Goal: Task Accomplishment & Management: Complete application form

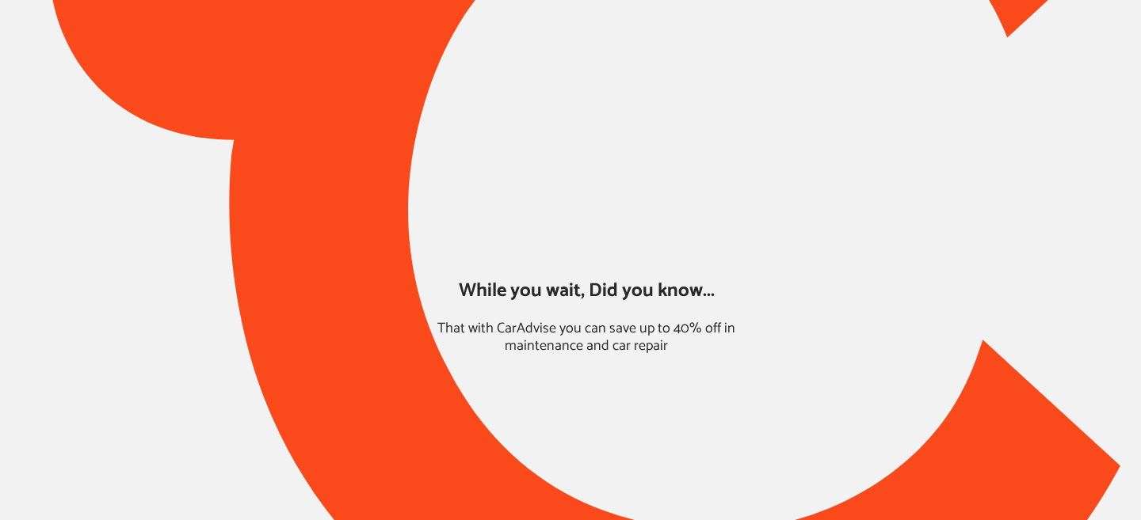
type input "*****"
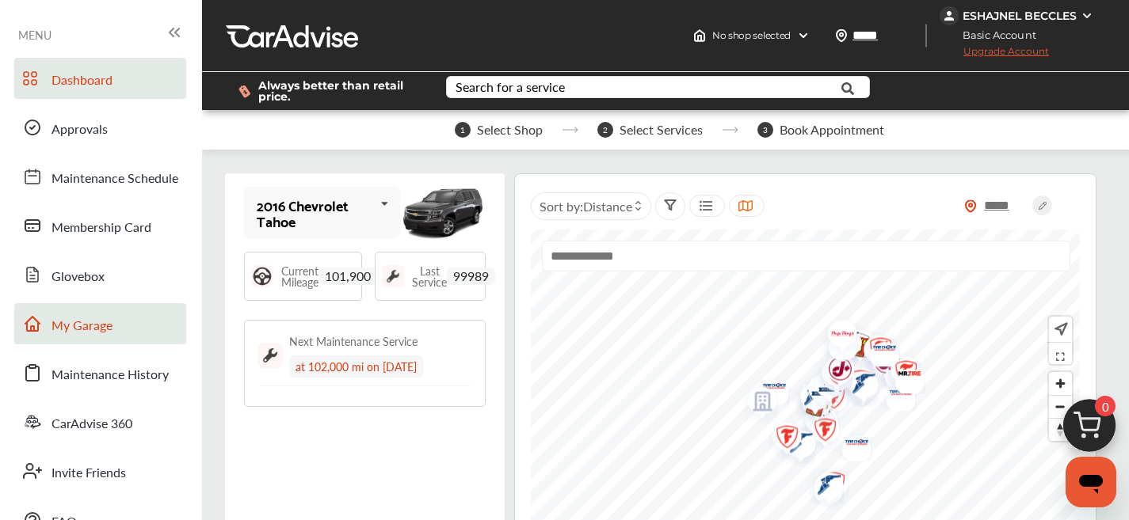
click at [92, 321] on span "My Garage" at bounding box center [81, 326] width 61 height 21
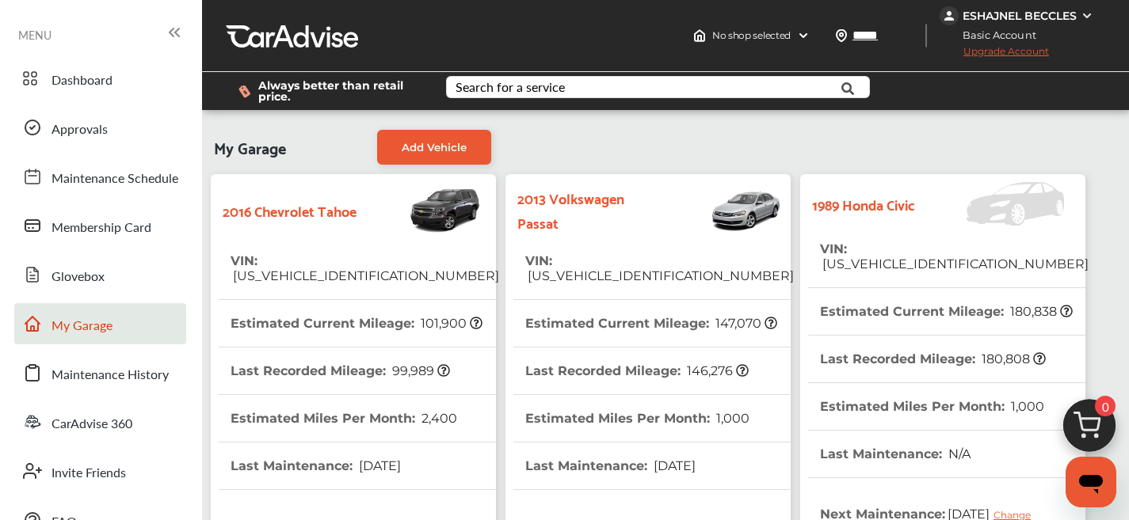
click at [827, 261] on th "VIN : [US_VEHICLE_IDENTIFICATION_NUMBER]" at bounding box center [954, 257] width 269 height 62
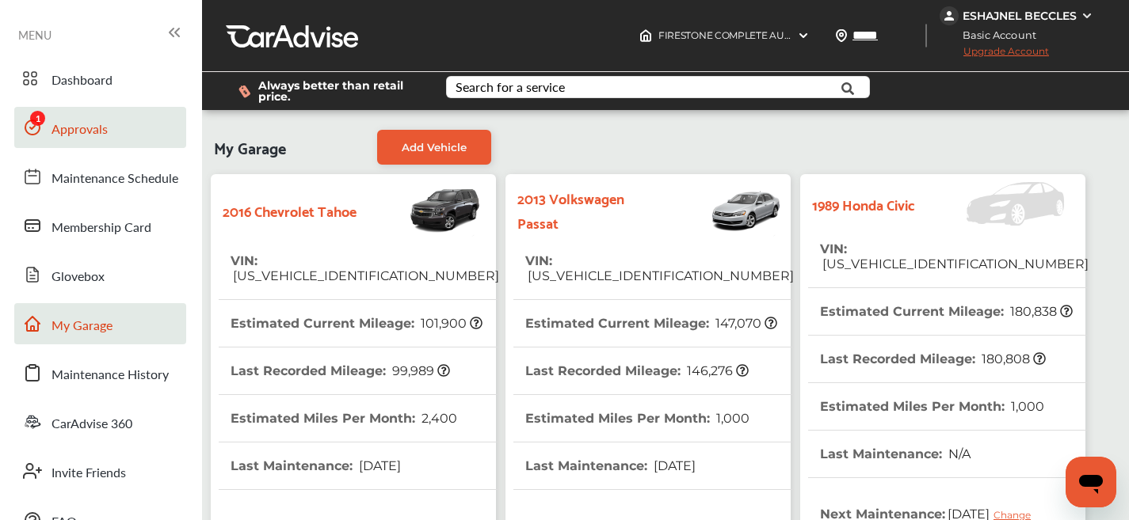
click at [69, 140] on link "Approvals" at bounding box center [100, 127] width 172 height 41
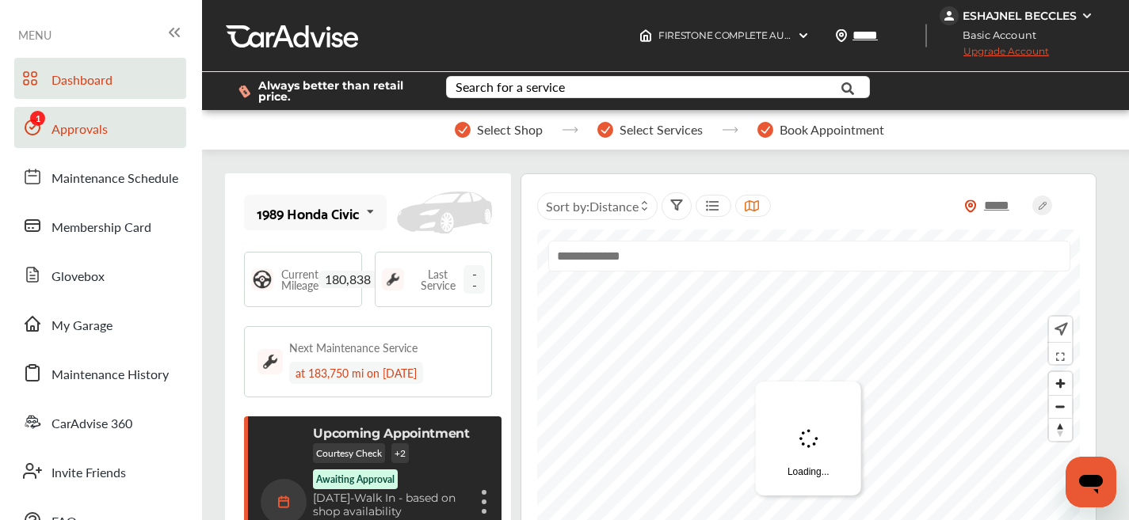
click at [69, 130] on span "Approvals" at bounding box center [79, 130] width 56 height 21
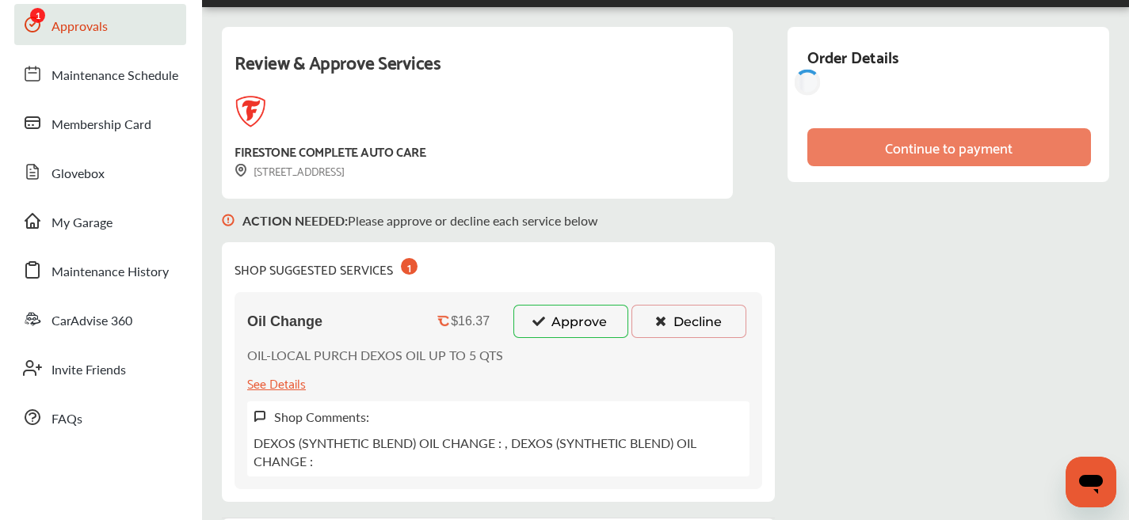
click at [567, 329] on button "Approve" at bounding box center [570, 321] width 115 height 33
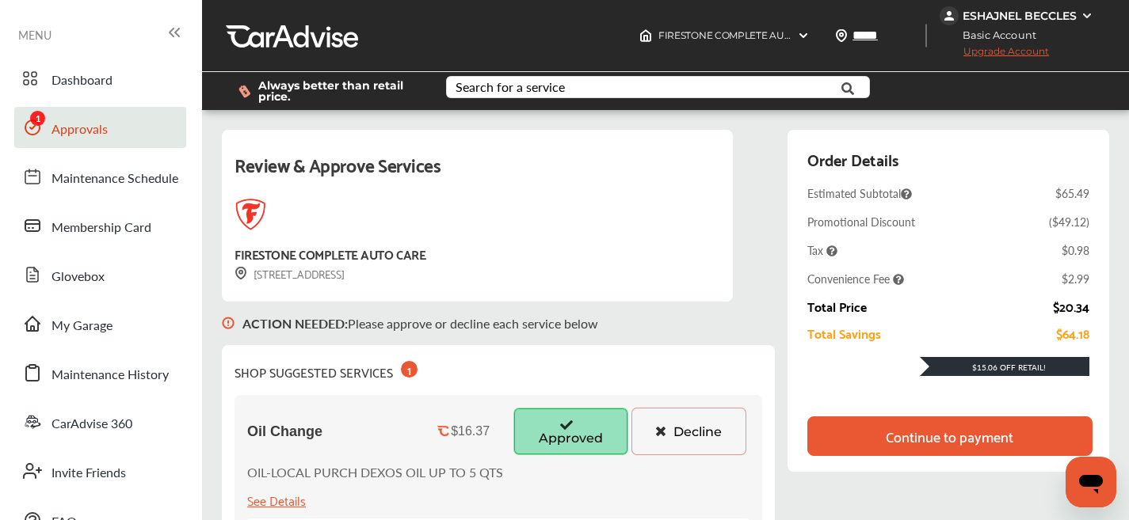
scroll to position [3, 0]
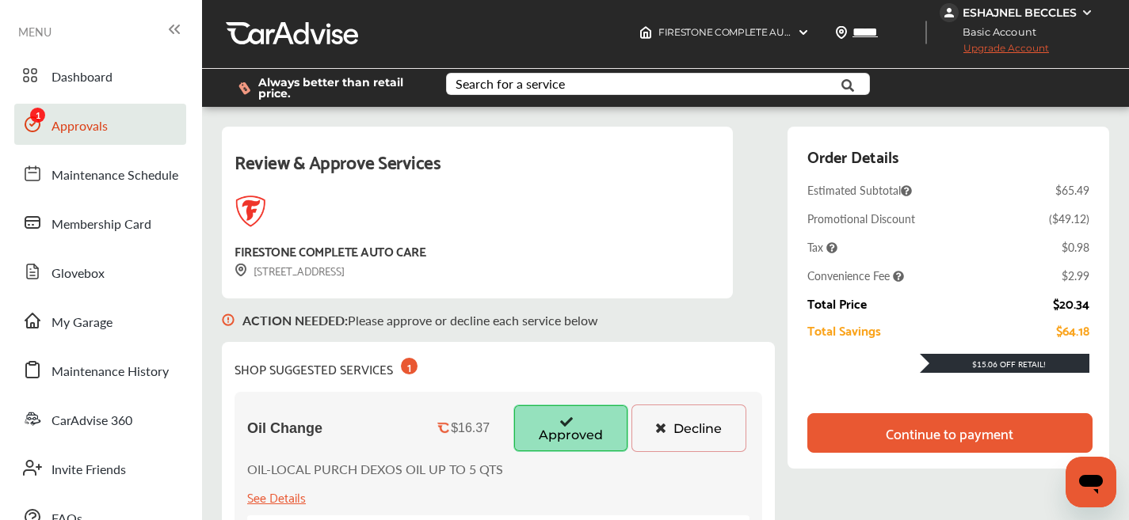
click at [915, 427] on div "Continue to payment" at bounding box center [949, 433] width 128 height 16
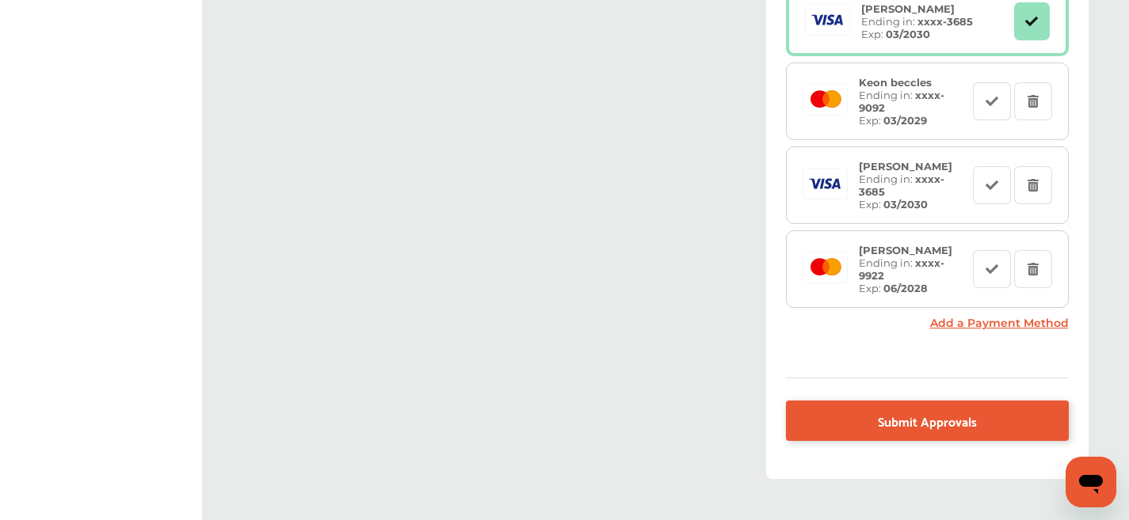
scroll to position [559, 0]
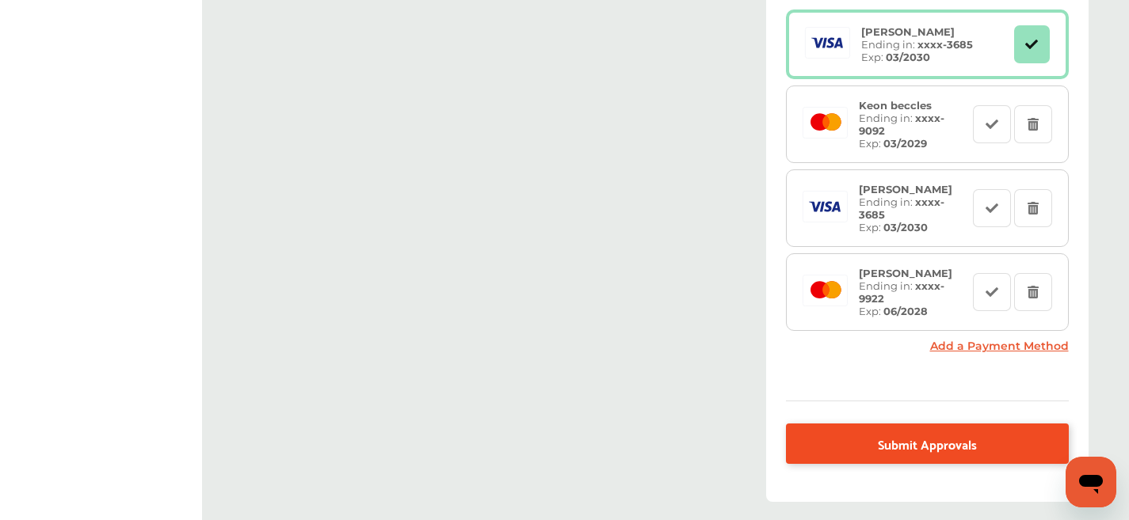
click at [939, 436] on span "Submit Approvals" at bounding box center [927, 443] width 99 height 21
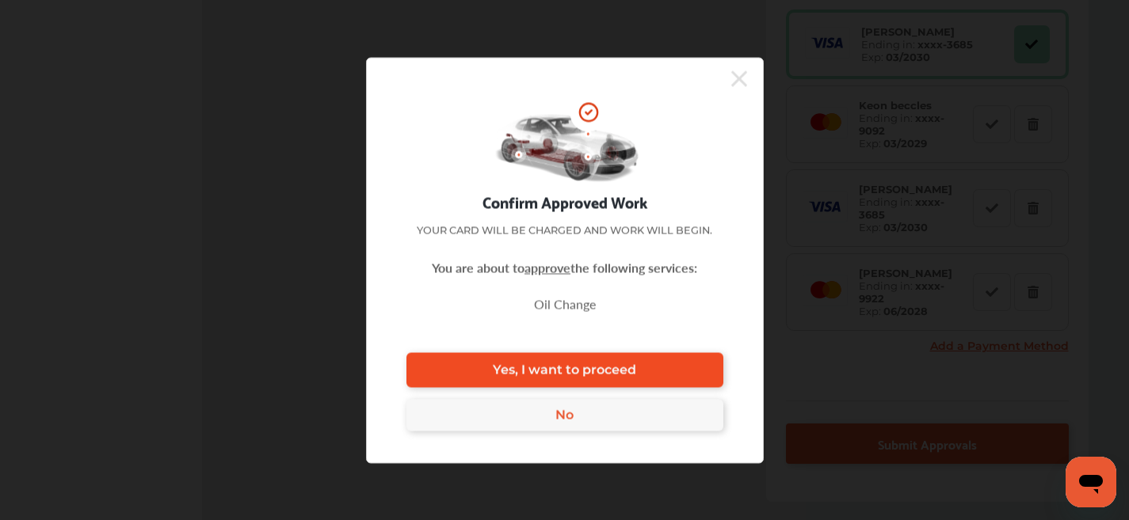
click at [564, 369] on span "Yes, I want to proceed" at bounding box center [564, 370] width 143 height 15
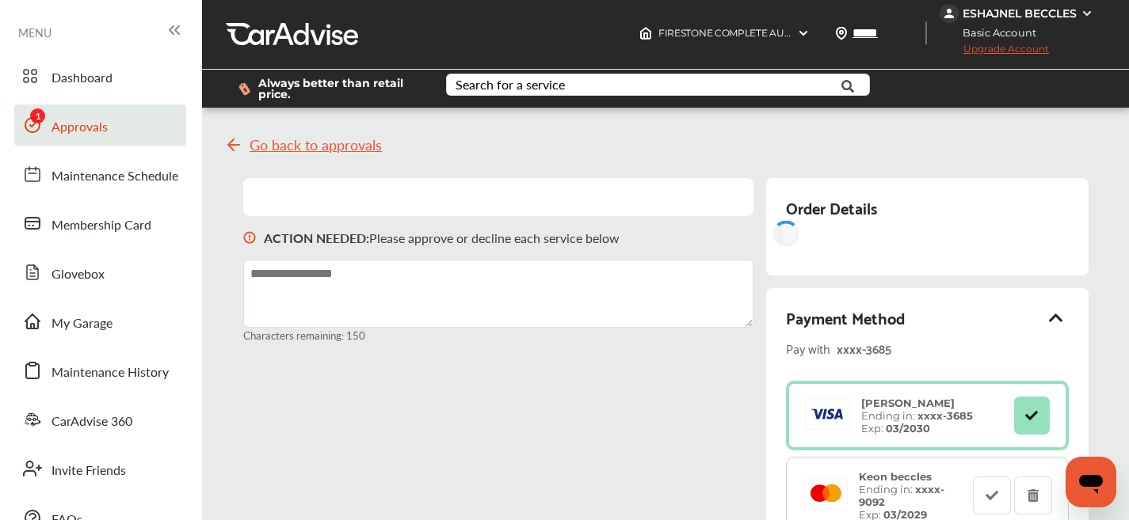
scroll to position [0, 0]
